Goal: Task Accomplishment & Management: Manage account settings

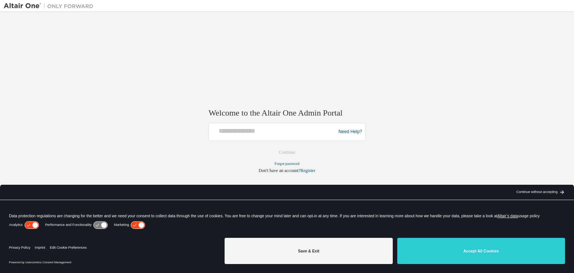
click at [248, 136] on div at bounding box center [273, 132] width 123 height 14
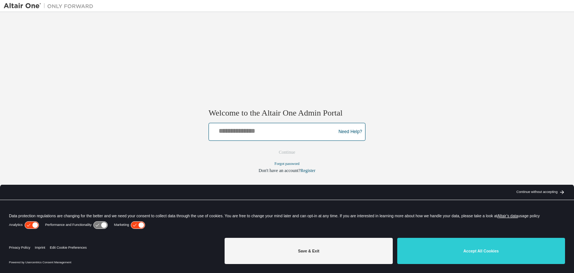
click at [242, 133] on input "text" at bounding box center [273, 130] width 123 height 11
type input "**********"
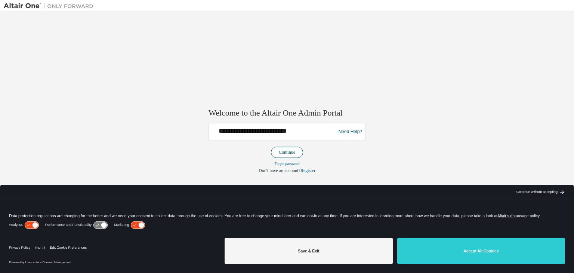
click at [288, 150] on button "Continue" at bounding box center [287, 152] width 32 height 11
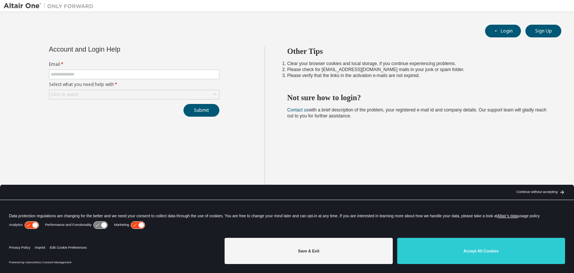
click at [260, 178] on div "Account and Login Help Email * Select what you need help with * Click to select…" at bounding box center [134, 142] width 261 height 192
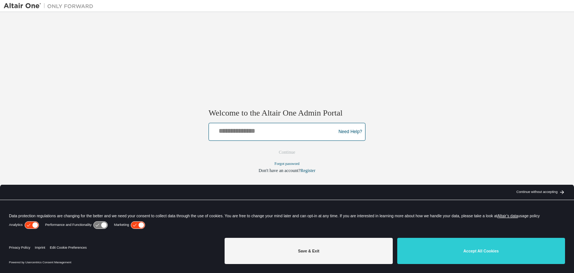
click at [244, 131] on input "text" at bounding box center [273, 130] width 123 height 11
type input "**********"
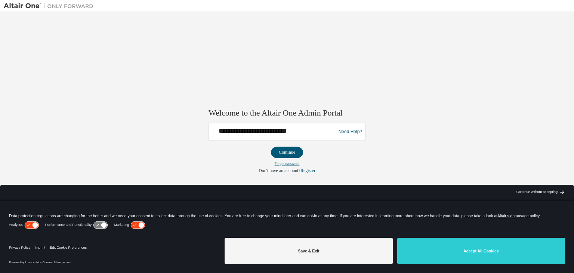
click at [290, 163] on link "Forgot password" at bounding box center [287, 164] width 25 height 4
click at [291, 164] on link "Forgot password" at bounding box center [287, 164] width 25 height 4
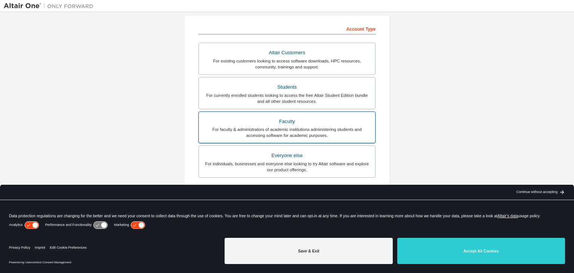
scroll to position [37, 0]
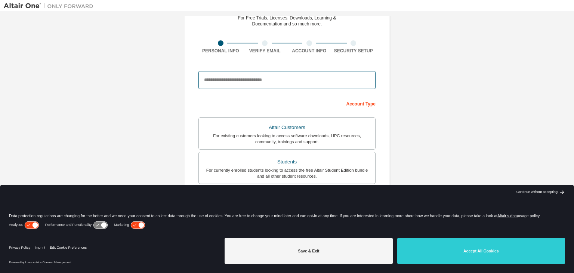
click at [245, 80] on input "email" at bounding box center [287, 80] width 177 height 18
type input "**********"
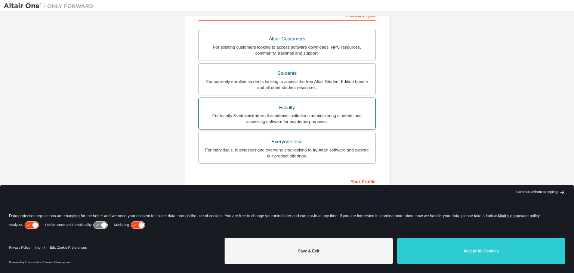
scroll to position [0, 0]
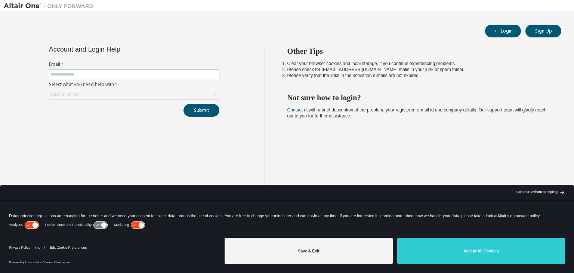
click at [82, 74] on input "text" at bounding box center [134, 74] width 167 height 6
type input "**********"
click at [78, 92] on div "Click to select" at bounding box center [65, 94] width 30 height 8
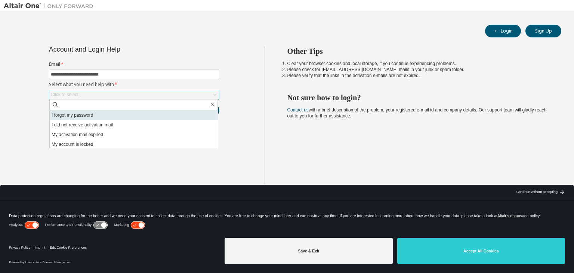
click at [91, 116] on li "I forgot my password" at bounding box center [134, 115] width 168 height 10
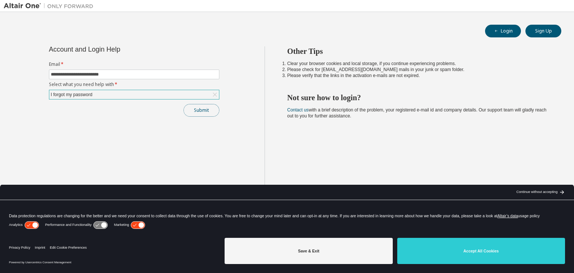
click at [210, 111] on button "Submit" at bounding box center [202, 110] width 36 height 13
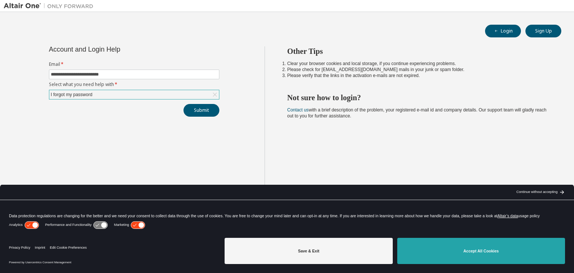
click at [476, 250] on button "Accept All Cookies" at bounding box center [481, 251] width 168 height 26
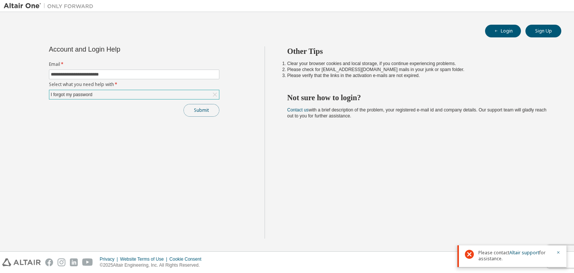
click at [208, 113] on button "Submit" at bounding box center [202, 110] width 36 height 13
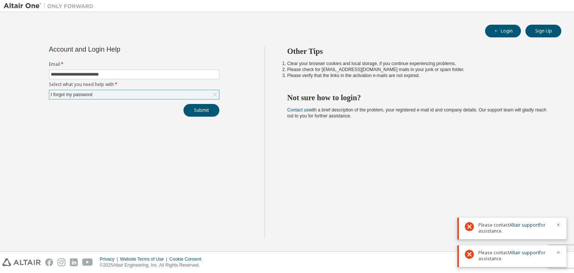
click at [504, 228] on span "Please contact Altair support for assistance." at bounding box center [515, 228] width 73 height 12
click at [489, 232] on span "Please contact Altair support for assistance." at bounding box center [515, 228] width 73 height 12
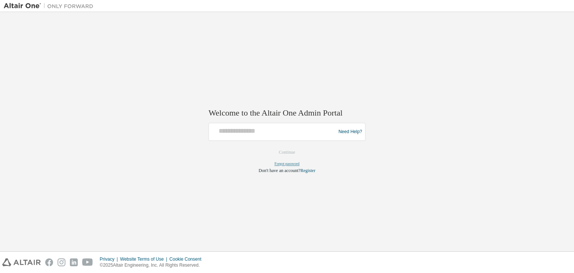
click at [288, 164] on link "Forgot password" at bounding box center [287, 164] width 25 height 4
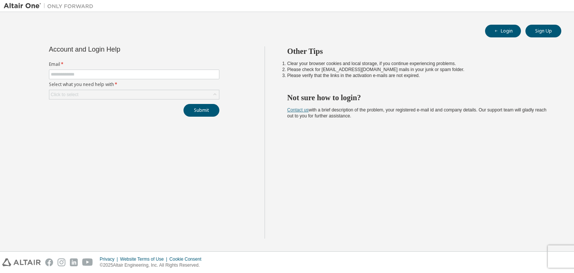
click at [296, 111] on link "Contact us" at bounding box center [298, 109] width 21 height 5
